Goal: Navigation & Orientation: Find specific page/section

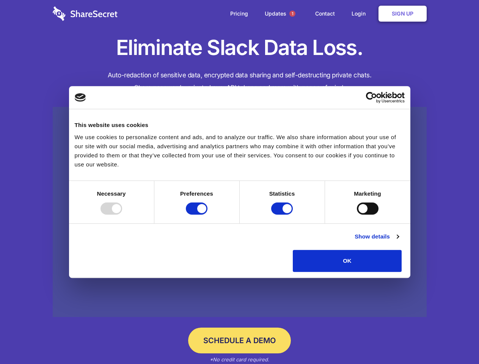
click at [122, 214] on div at bounding box center [111, 208] width 22 height 12
click at [207, 214] on input "Preferences" at bounding box center [197, 208] width 22 height 12
checkbox input "false"
click at [283, 214] on input "Statistics" at bounding box center [282, 208] width 22 height 12
checkbox input "false"
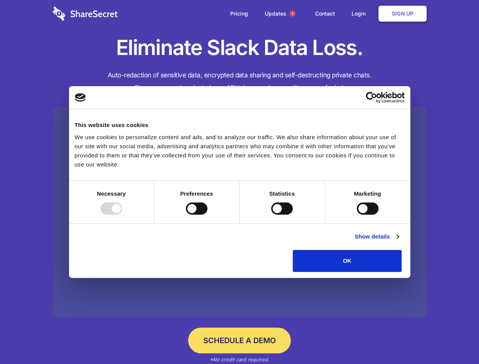
click at [357, 214] on input "Marketing" at bounding box center [368, 208] width 22 height 12
checkbox input "true"
click at [398, 241] on link "Show details" at bounding box center [376, 236] width 44 height 9
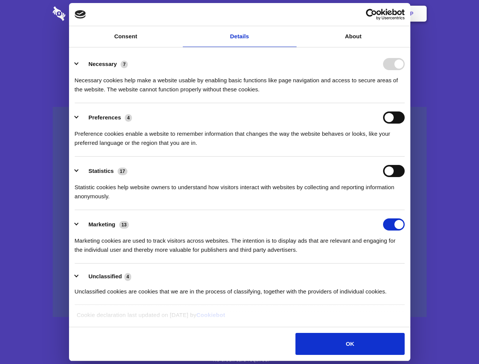
click at [408, 274] on ul "Necessary 7 Necessary cookies help make a website usable by enabling basic func…" at bounding box center [239, 177] width 337 height 255
click at [292, 14] on span "1" at bounding box center [292, 14] width 6 height 6
